Goal: Information Seeking & Learning: Check status

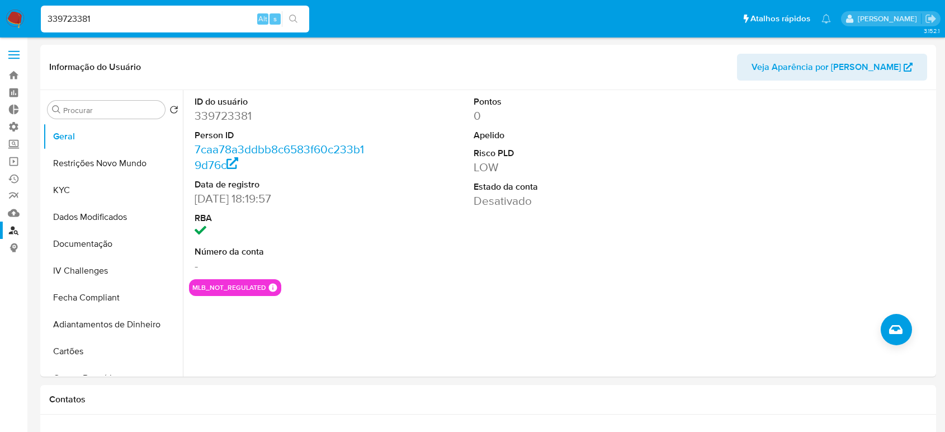
select select "10"
click at [166, 22] on input "339723381" at bounding box center [175, 19] width 268 height 15
paste input "215485826"
type input "215485826"
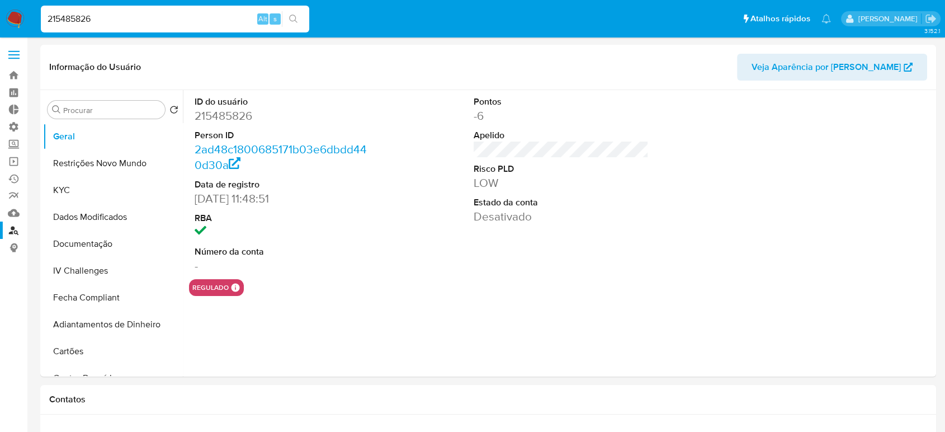
select select "10"
click at [67, 185] on button "KYC" at bounding box center [108, 190] width 131 height 27
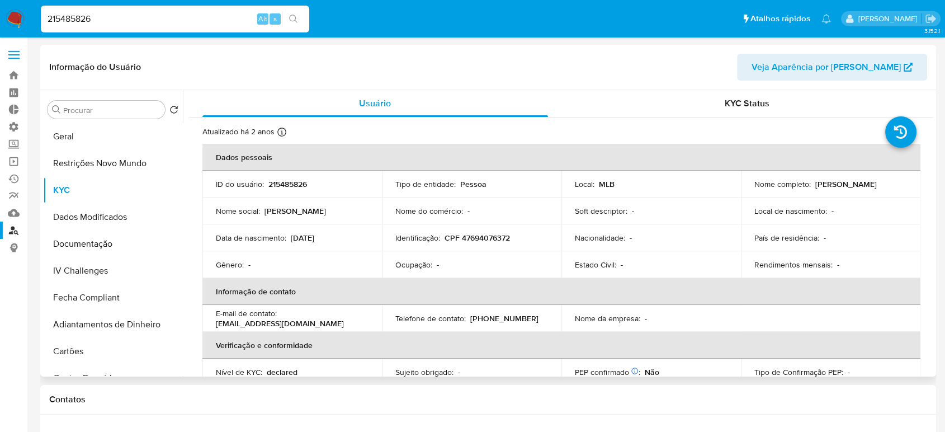
click at [483, 239] on p "CPF 47694076372" at bounding box center [477, 238] width 65 height 10
copy p "47694076372"
click at [68, 138] on button "Geral" at bounding box center [108, 136] width 131 height 27
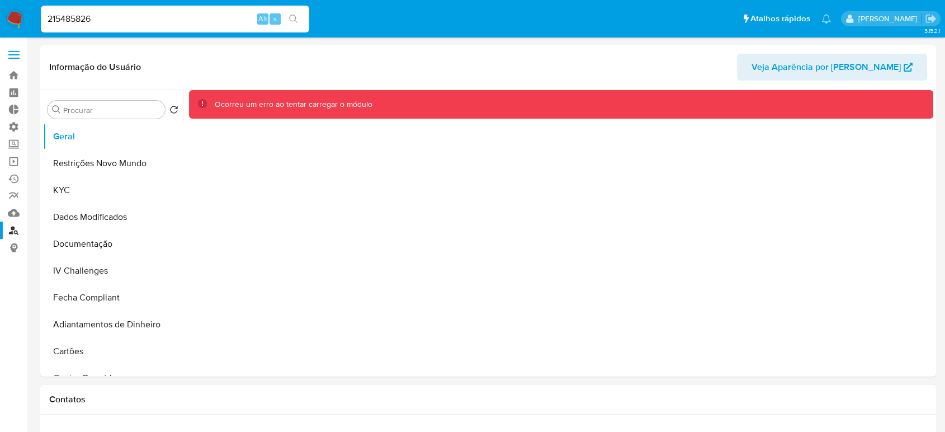
click at [135, 18] on input "215485826" at bounding box center [175, 19] width 268 height 15
click at [135, 17] on input "215485826" at bounding box center [175, 19] width 268 height 15
click at [304, 16] on button "search-icon" at bounding box center [293, 19] width 23 height 16
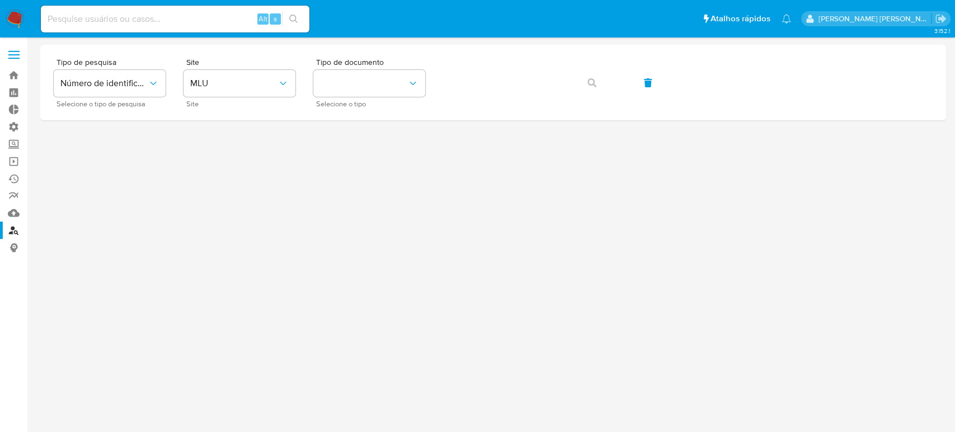
click at [99, 12] on input at bounding box center [175, 19] width 268 height 15
paste input "215485826"
type input "215485826"
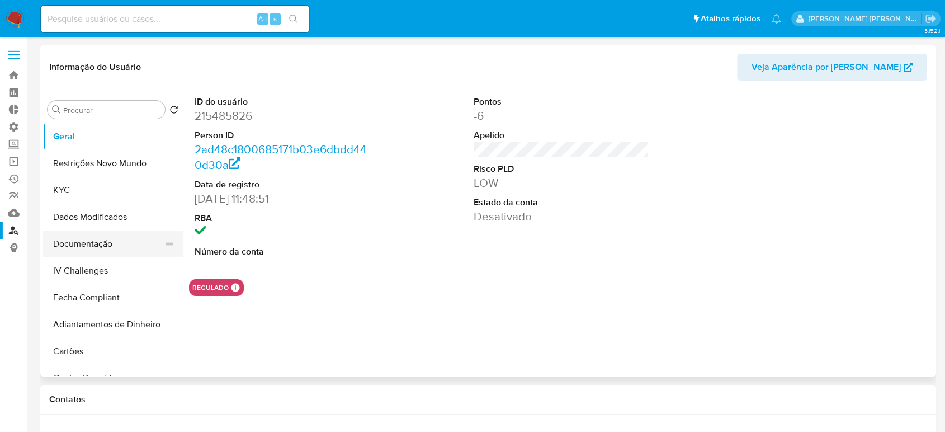
select select "10"
click at [97, 172] on button "Restrições Novo Mundo" at bounding box center [108, 163] width 131 height 27
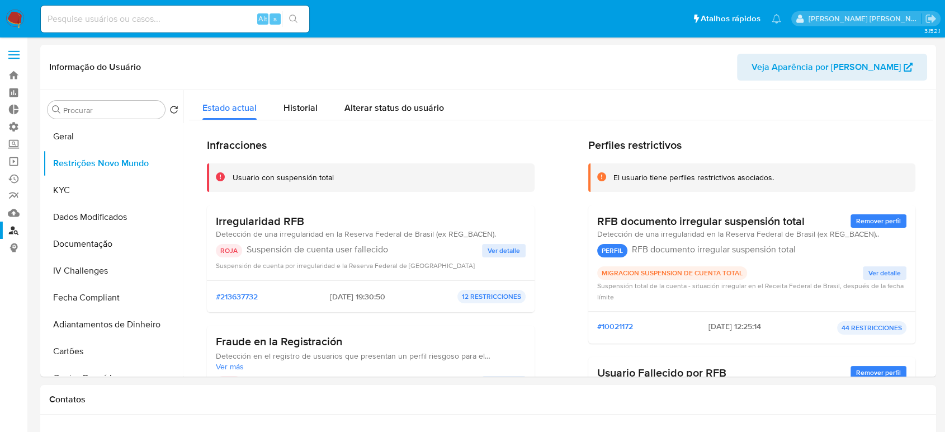
click at [144, 17] on input at bounding box center [175, 19] width 268 height 15
drag, startPoint x: 159, startPoint y: 160, endPoint x: 148, endPoint y: 126, distance: 35.7
click at [148, 126] on ul "Geral Restrições Novo Mundo KYC Dados Modificados Documentação IV Challenges Fe…" at bounding box center [113, 249] width 140 height 252
drag, startPoint x: 162, startPoint y: 167, endPoint x: 166, endPoint y: 134, distance: 33.7
click at [166, 134] on ul "Geral Restrições Novo Mundo KYC Dados Modificados Documentação IV Challenges Fe…" at bounding box center [113, 249] width 140 height 252
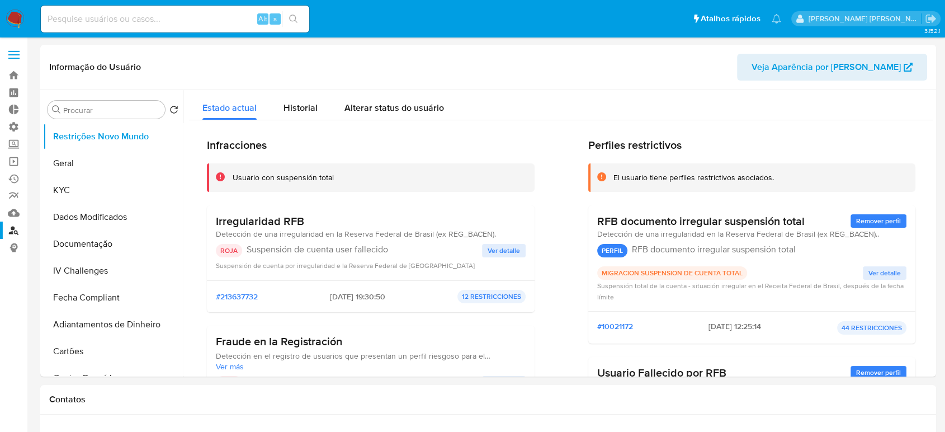
click at [159, 12] on input at bounding box center [175, 19] width 268 height 15
paste input "321161959"
type input "321161959"
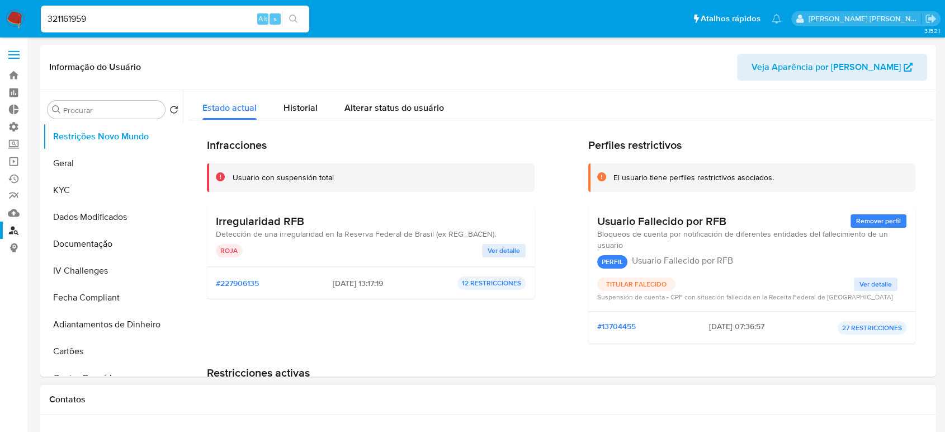
select select "10"
click at [615, 374] on h1 "Restricciones activas" at bounding box center [561, 373] width 709 height 14
drag, startPoint x: 322, startPoint y: 284, endPoint x: 364, endPoint y: 284, distance: 41.4
click at [364, 284] on span "2023-01-18 - 13:17:19" at bounding box center [358, 283] width 50 height 10
click at [135, 18] on input "321161959" at bounding box center [175, 19] width 268 height 15
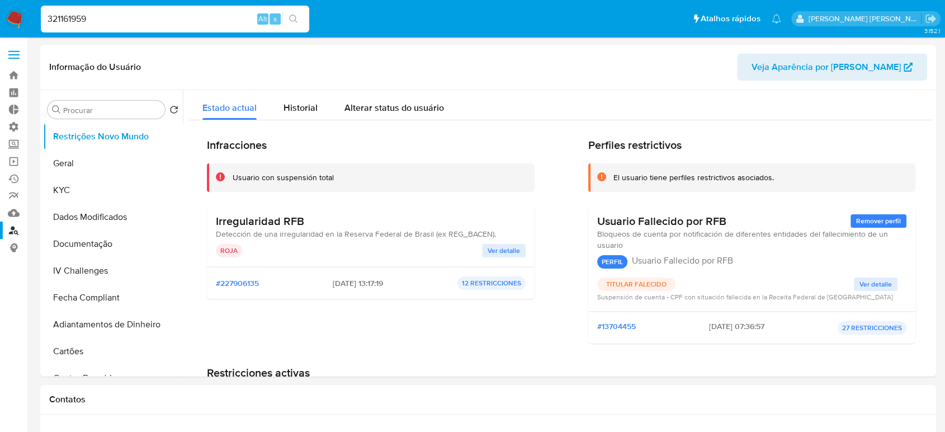
click at [135, 18] on input "321161959" at bounding box center [175, 19] width 268 height 15
paste input "470526144"
type input "470526144"
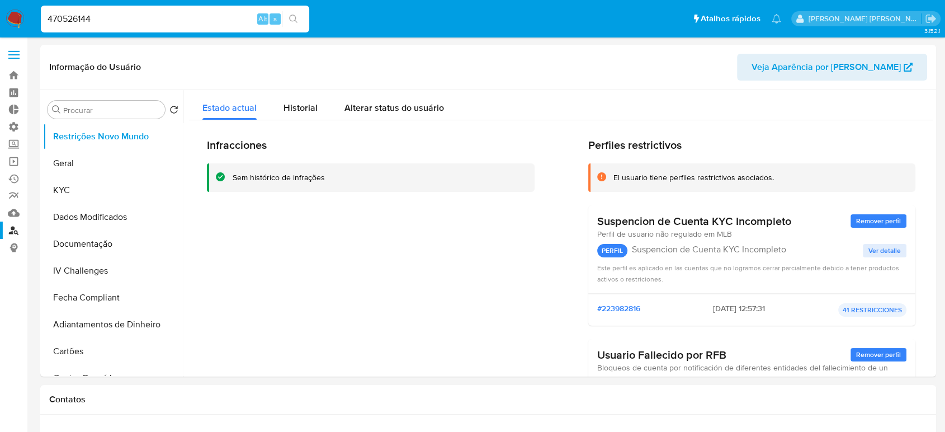
select select "10"
click at [121, 21] on input "470526144" at bounding box center [175, 19] width 268 height 15
paste input "611324201"
type input "611324201"
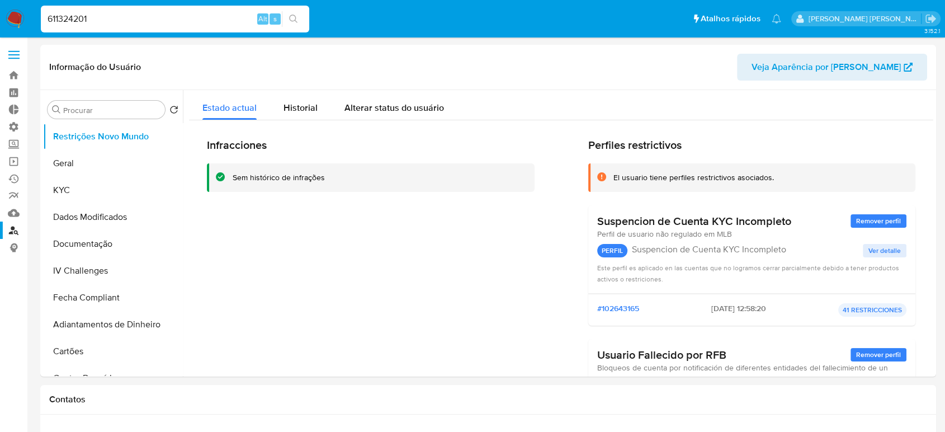
select select "10"
click at [168, 15] on input "611324201" at bounding box center [175, 19] width 268 height 15
paste input "103070026"
type input "1030700261"
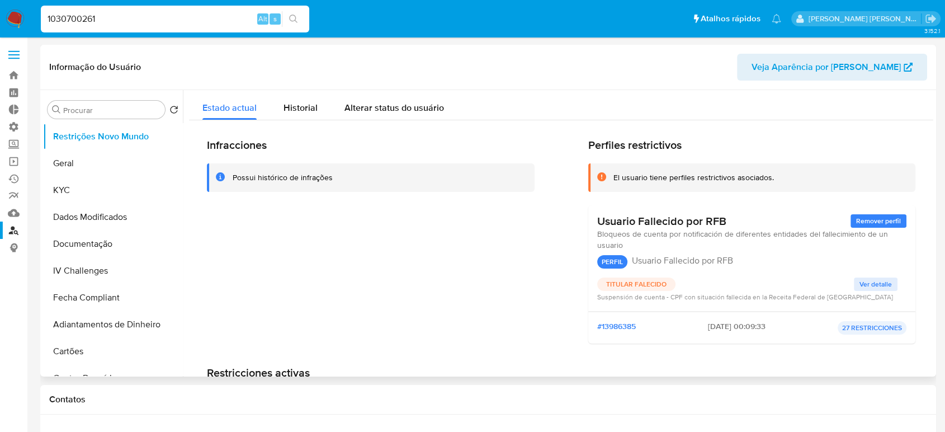
select select "10"
